Goal: Transaction & Acquisition: Purchase product/service

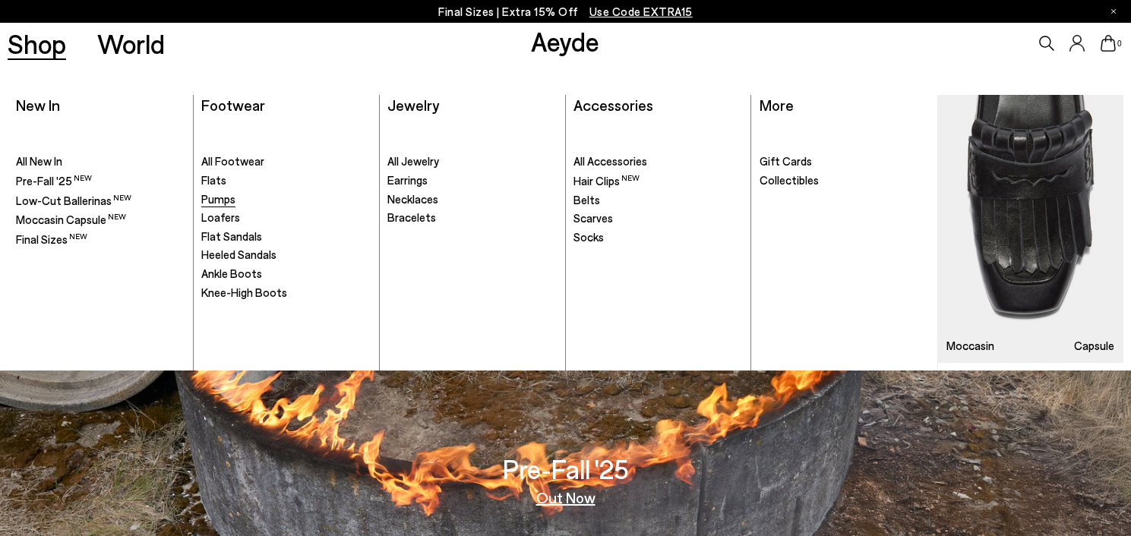
click at [219, 200] on span "Pumps" at bounding box center [218, 199] width 34 height 14
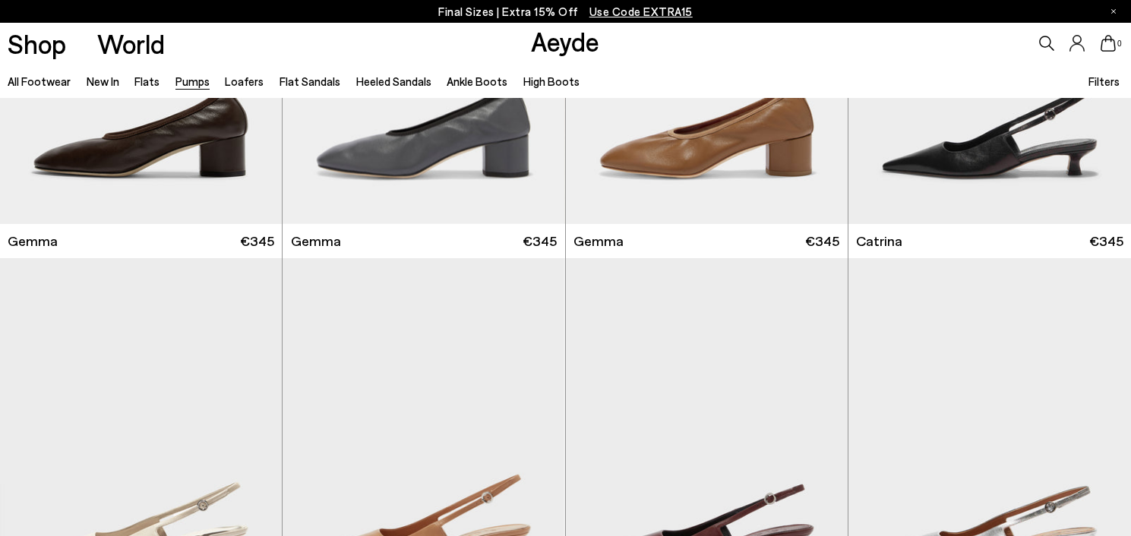
scroll to position [3592, 0]
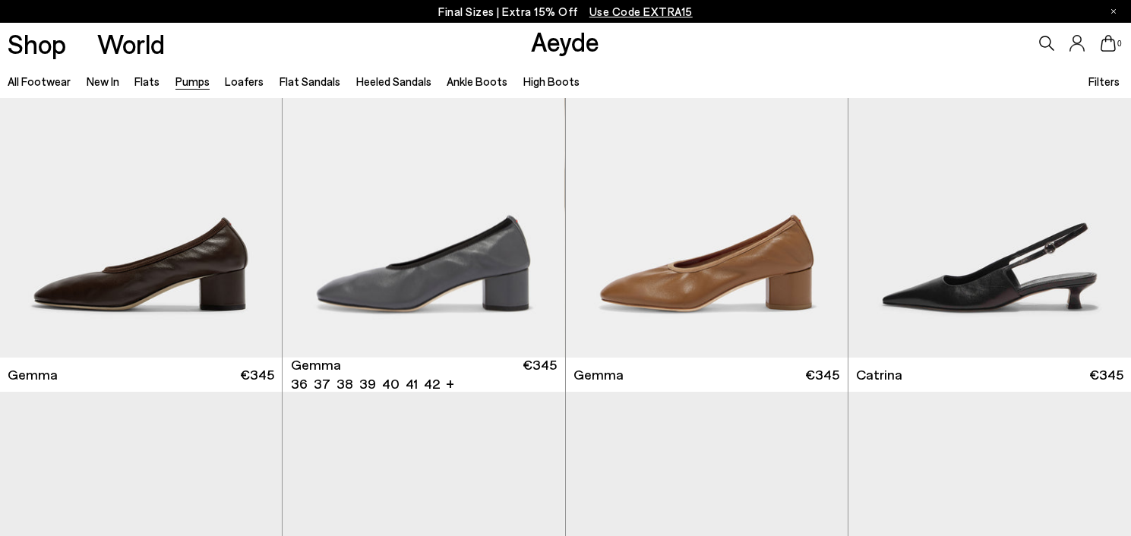
click at [511, 243] on img "1 / 6" at bounding box center [423, 180] width 282 height 355
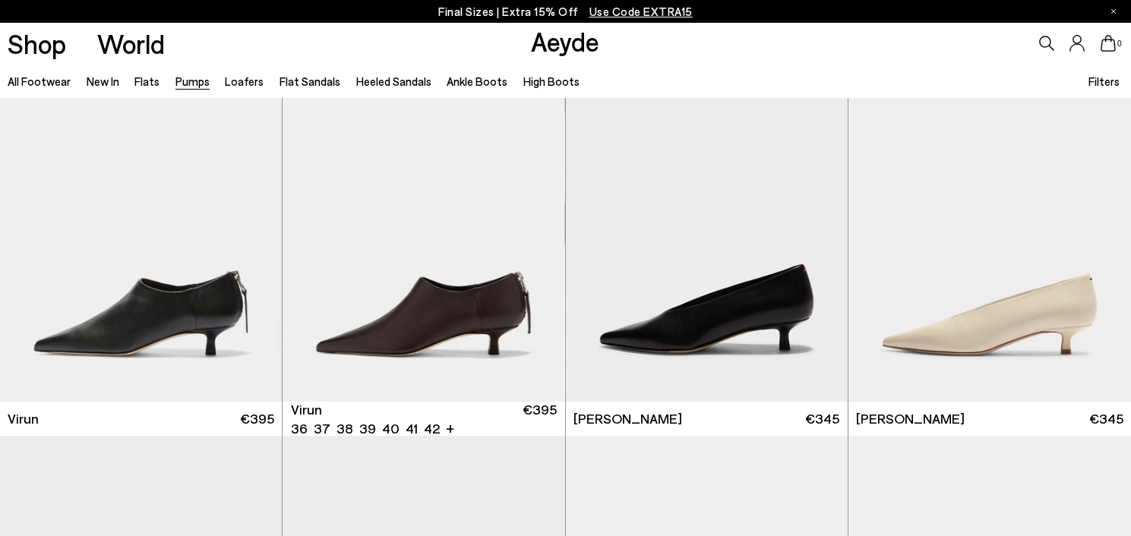
scroll to position [0, 0]
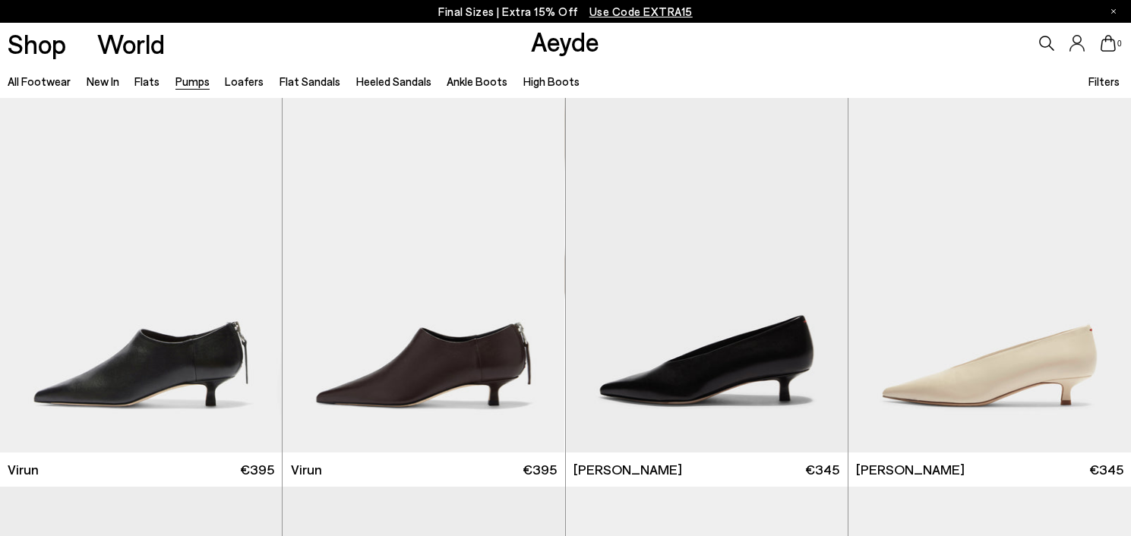
click at [1044, 41] on icon at bounding box center [1046, 43] width 15 height 15
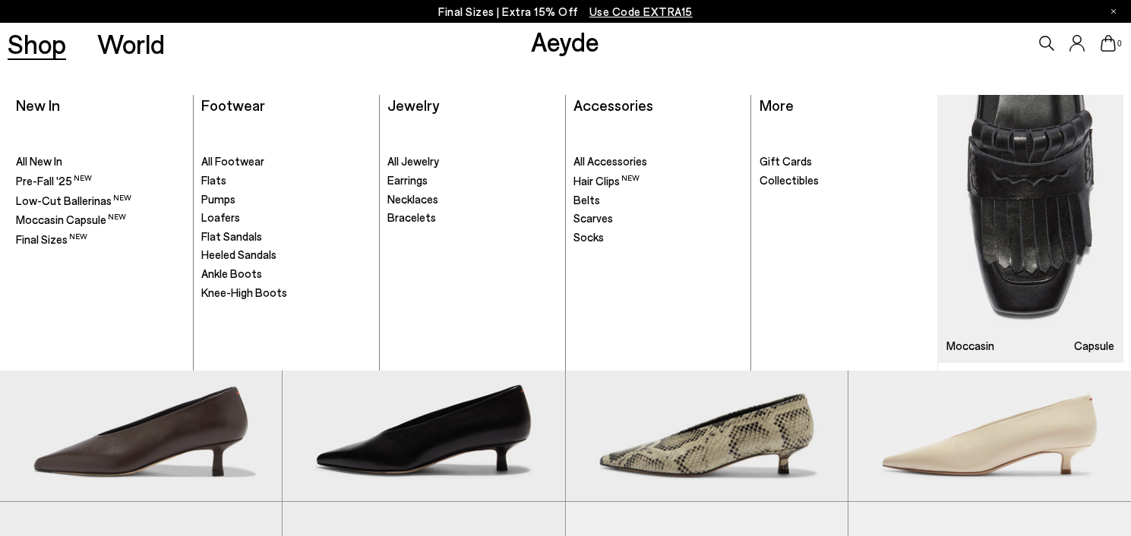
type input "****"
click at [52, 54] on link "Shop" at bounding box center [37, 43] width 58 height 27
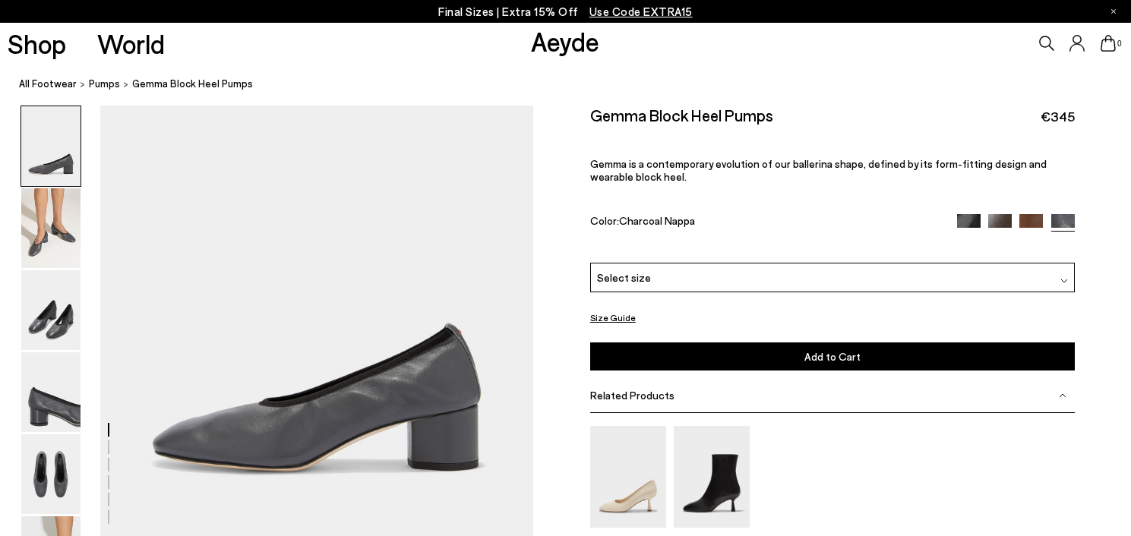
click at [682, 263] on div "Select size" at bounding box center [832, 278] width 484 height 30
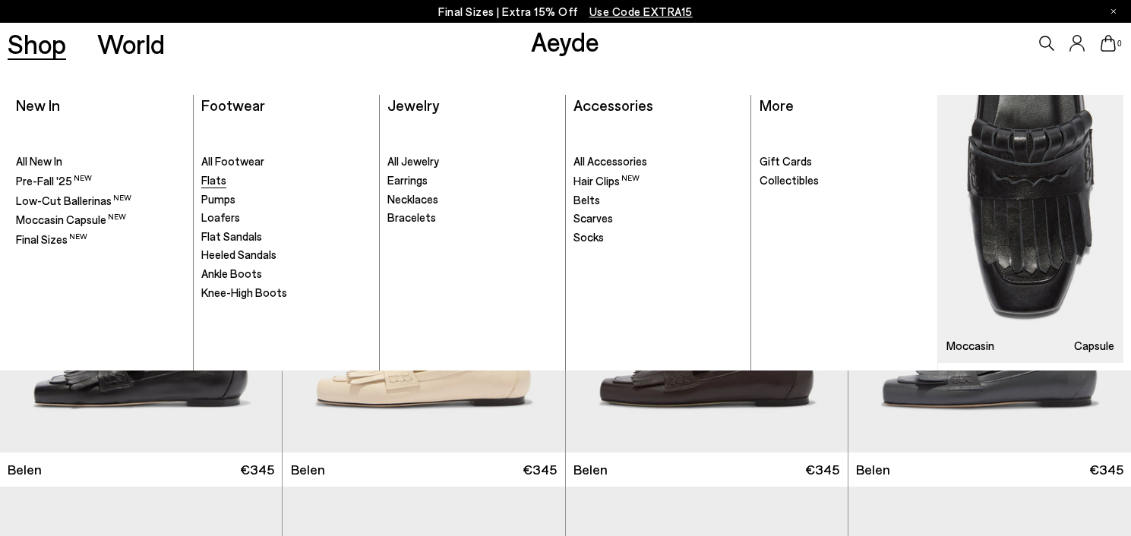
click at [216, 180] on span "Flats" at bounding box center [213, 180] width 25 height 14
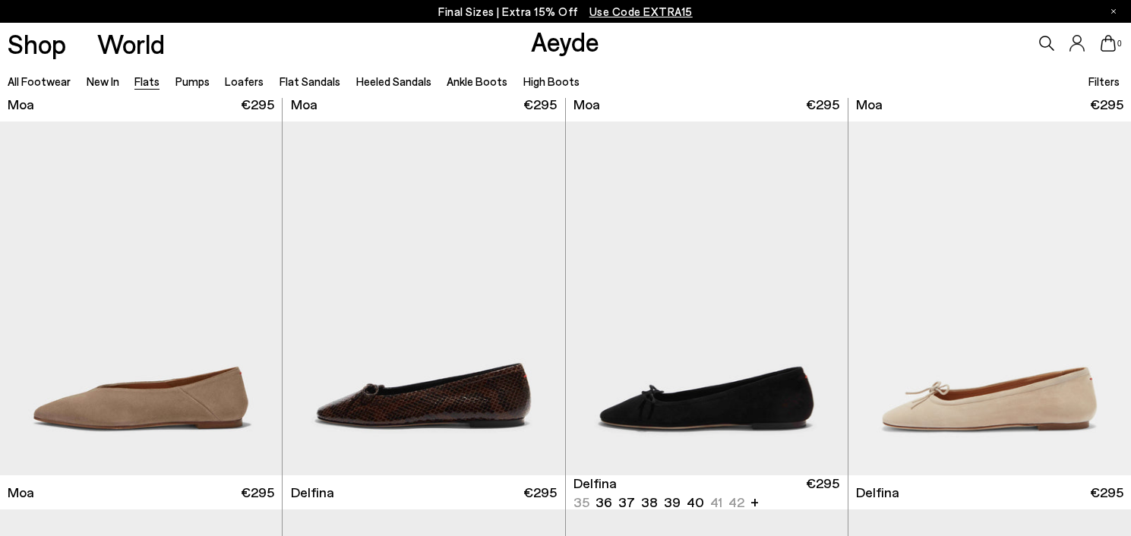
scroll to position [2910, 0]
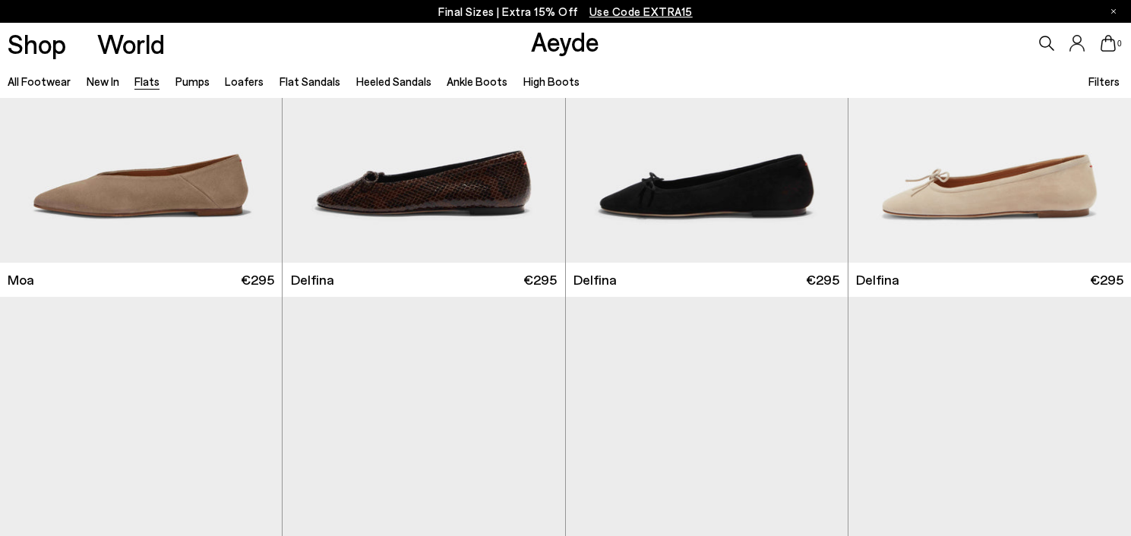
click at [1044, 51] on div "0" at bounding box center [942, 43] width 377 height 41
click at [1046, 40] on icon at bounding box center [1046, 43] width 15 height 15
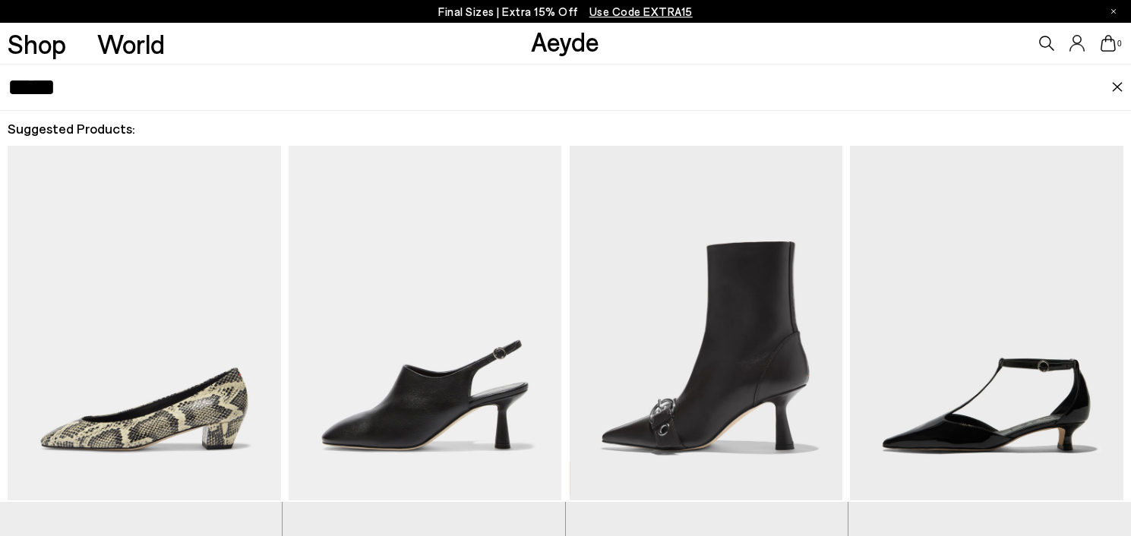
type input "*****"
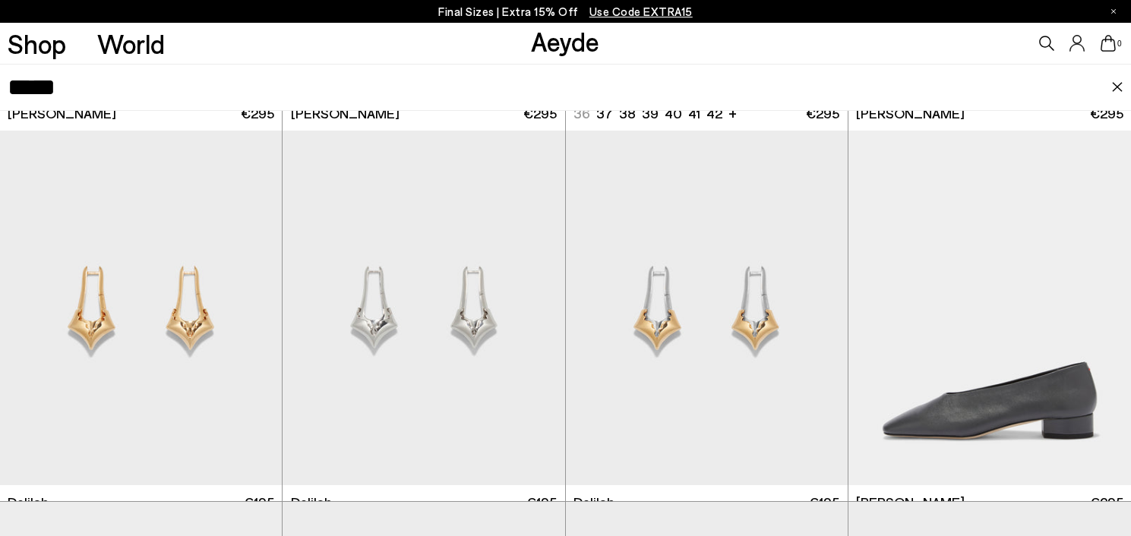
scroll to position [453, 0]
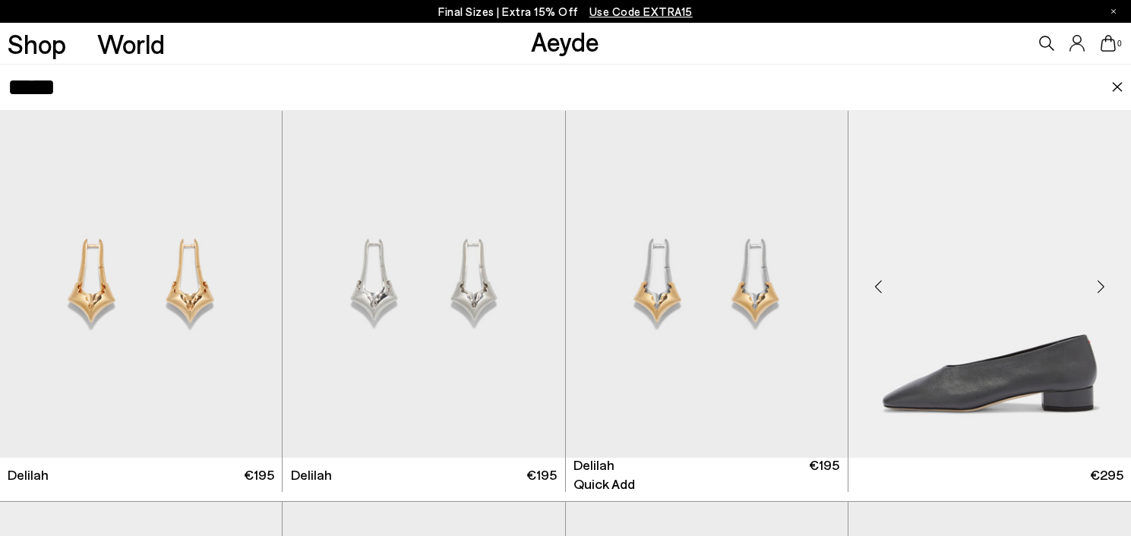
click at [964, 304] on img at bounding box center [989, 280] width 282 height 355
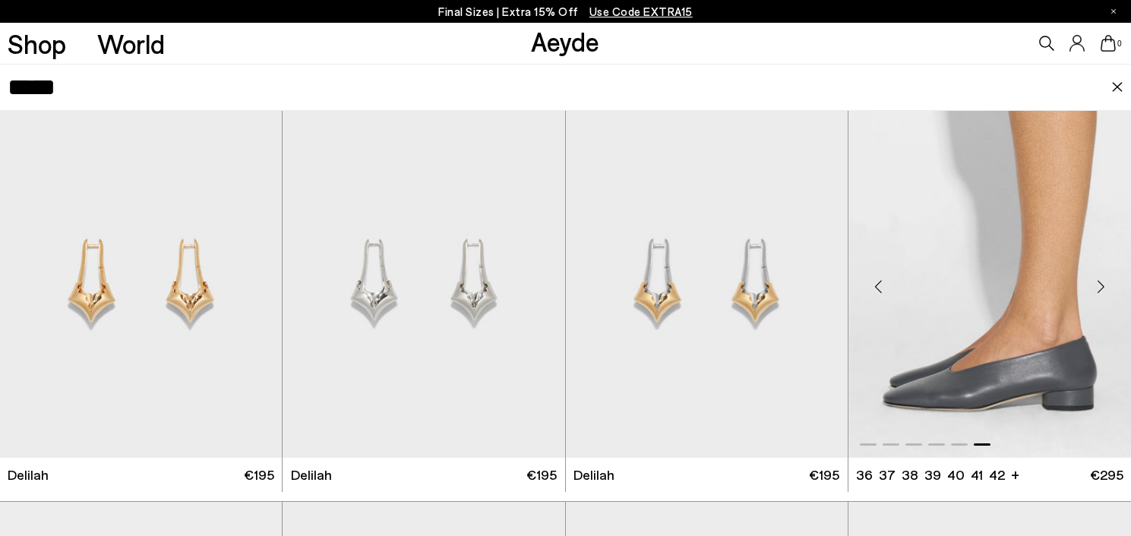
click at [931, 390] on img "6 / 6" at bounding box center [989, 280] width 282 height 355
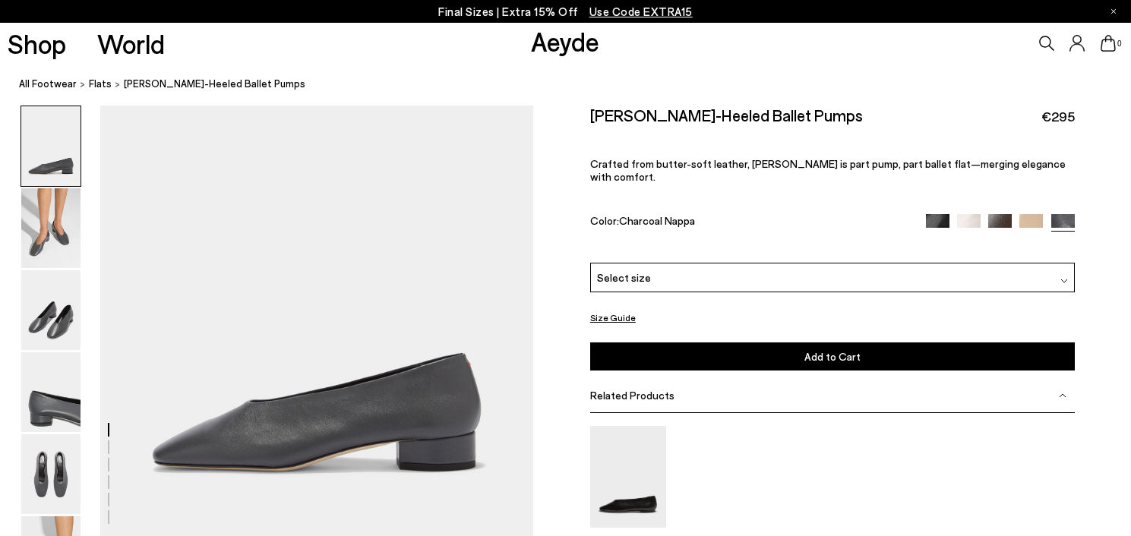
click at [705, 263] on div "Select size" at bounding box center [832, 278] width 484 height 30
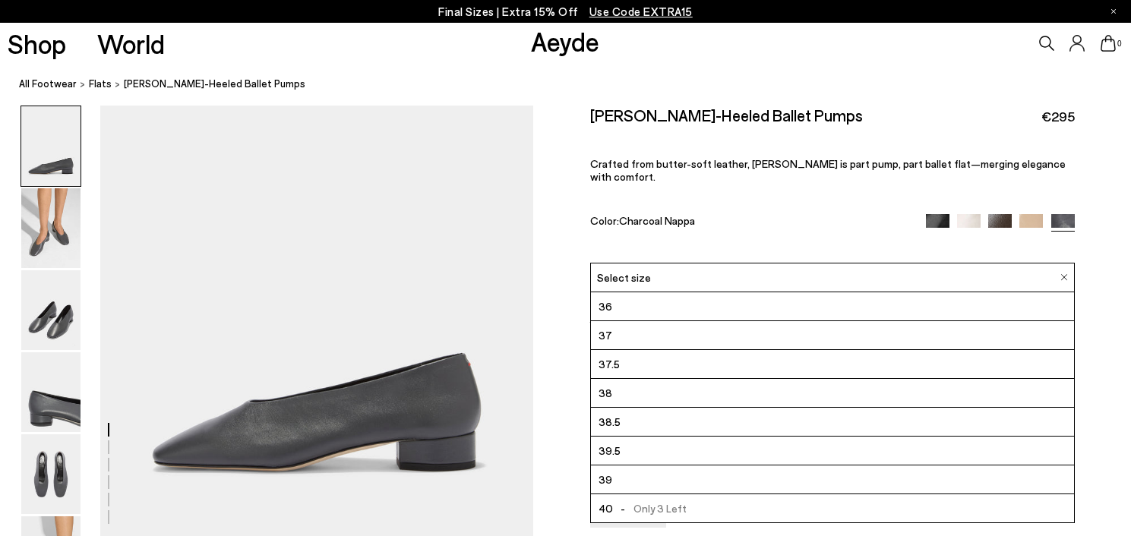
click at [648, 350] on li "37.5" at bounding box center [832, 364] width 483 height 29
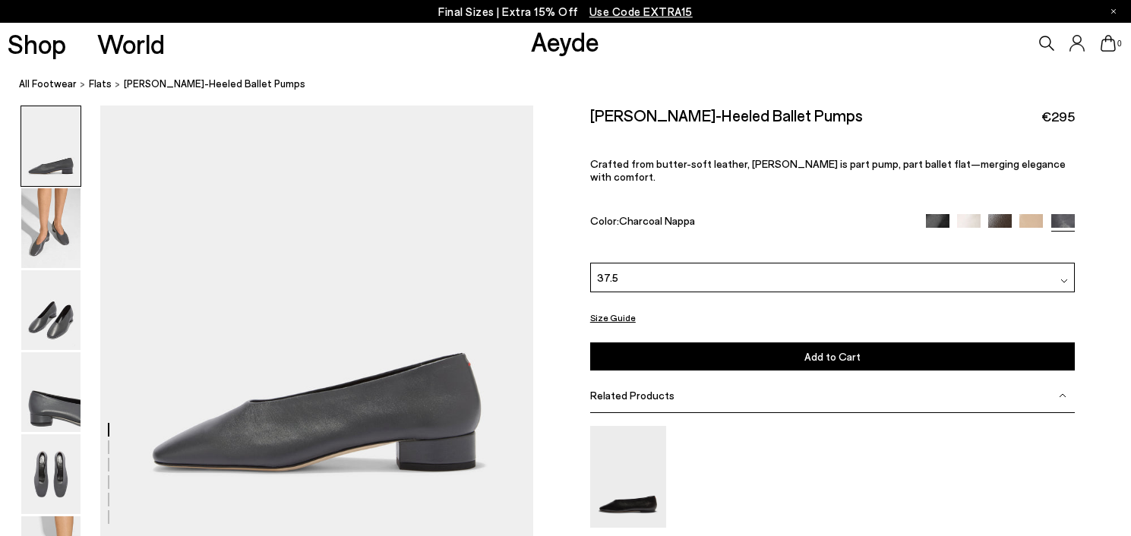
click at [875, 342] on button "Add to Cart Select a Size First" at bounding box center [832, 356] width 484 height 28
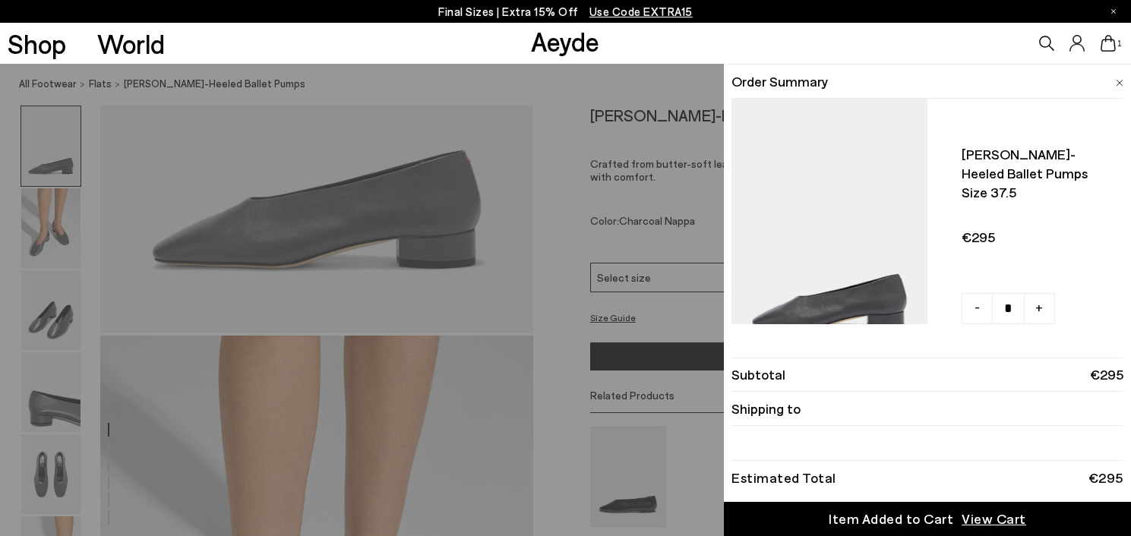
scroll to position [309, 0]
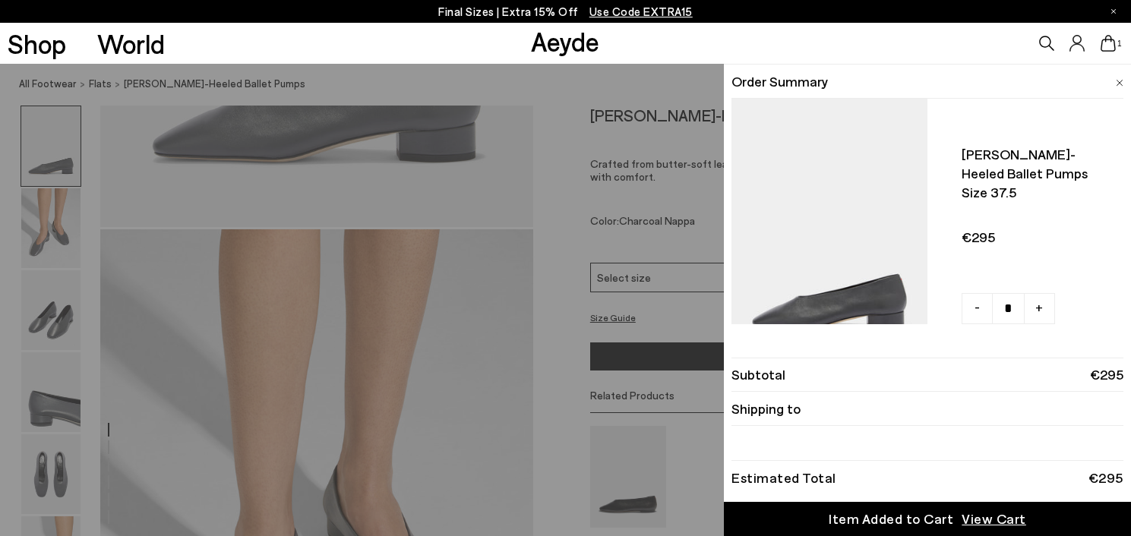
click at [998, 522] on span "View Cart" at bounding box center [993, 518] width 65 height 19
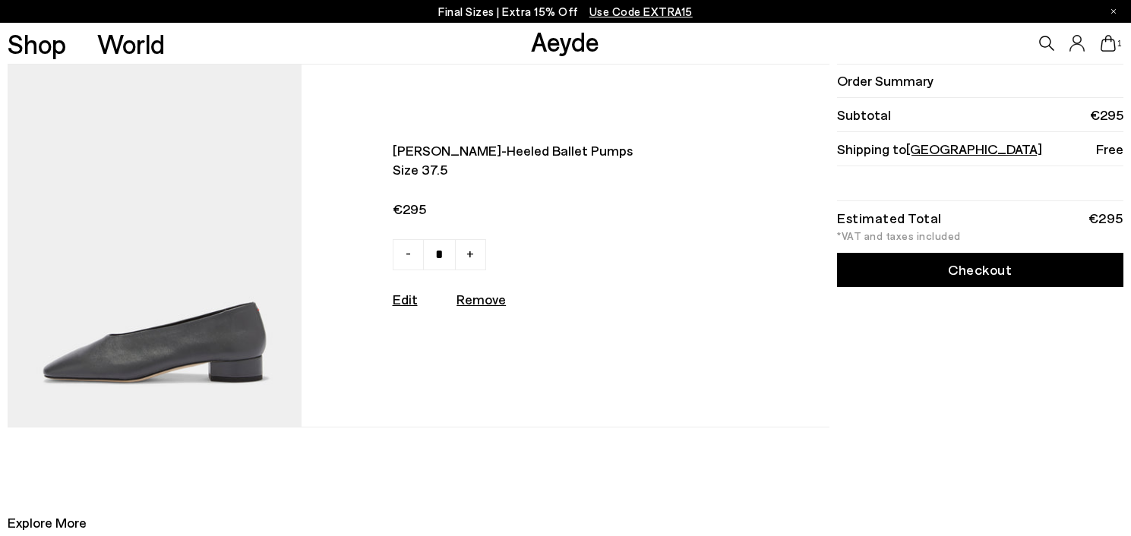
click at [998, 258] on link "Checkout" at bounding box center [980, 270] width 286 height 34
